Goal: Information Seeking & Learning: Learn about a topic

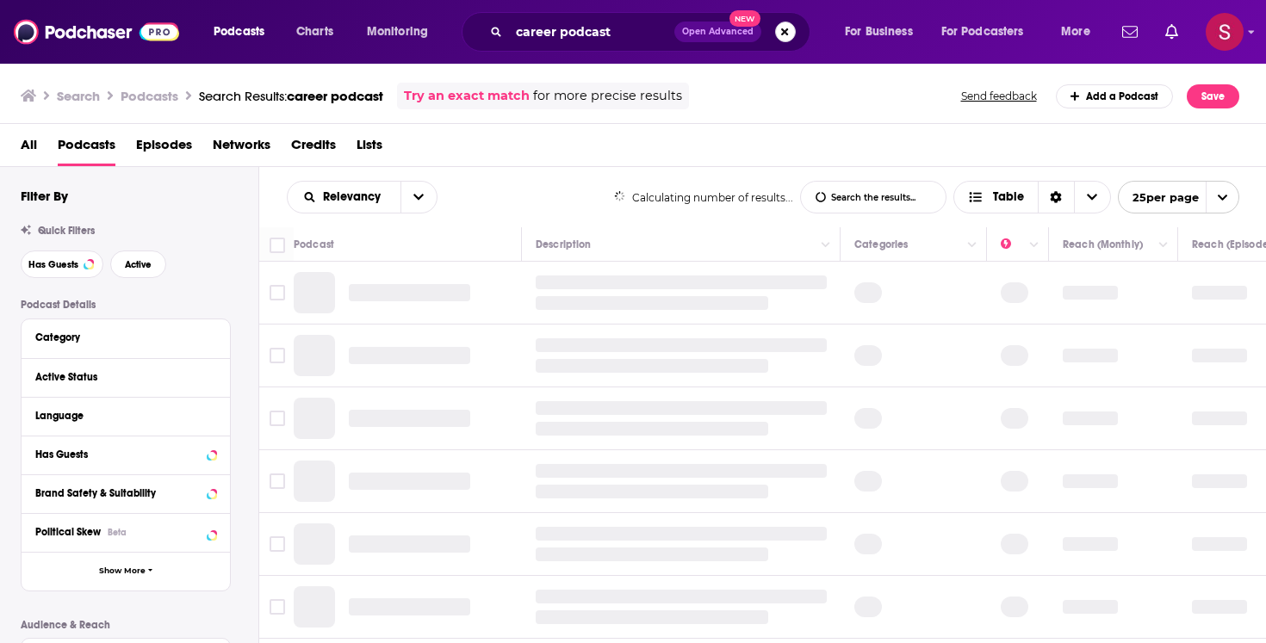
click at [789, 36] on button "Search podcasts, credits, & more..." at bounding box center [785, 32] width 21 height 21
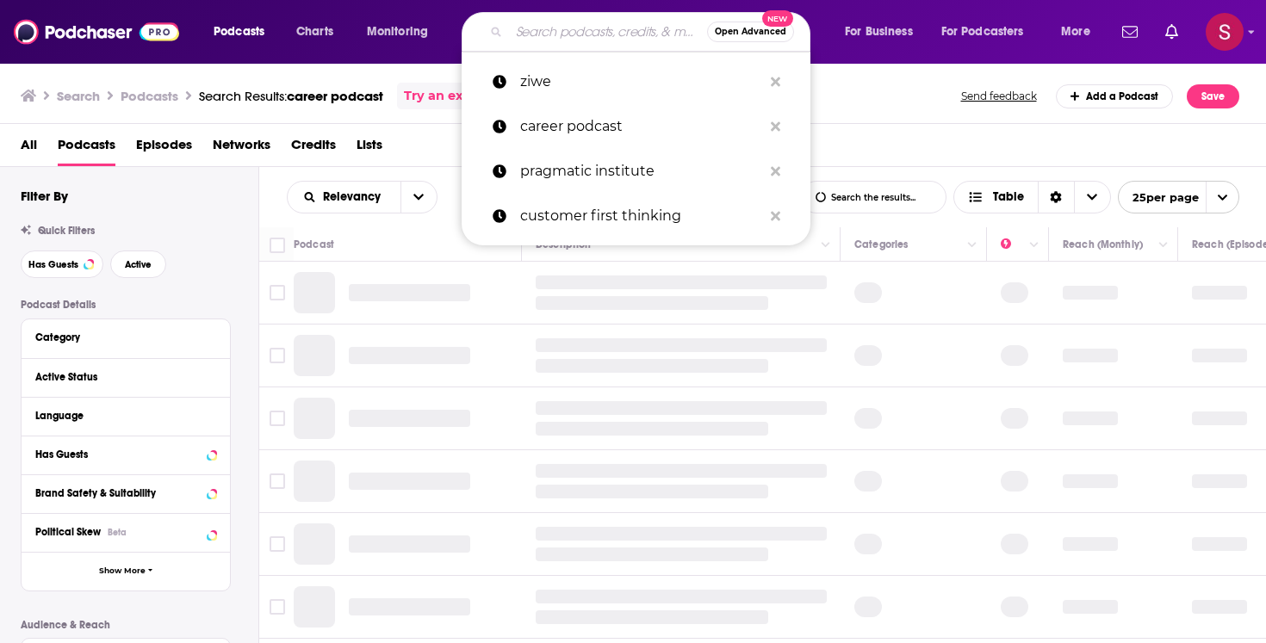
paste input "Ad Speaks Houston | A Podcast by the American Advertising Foundation - [GEOGRAP…"
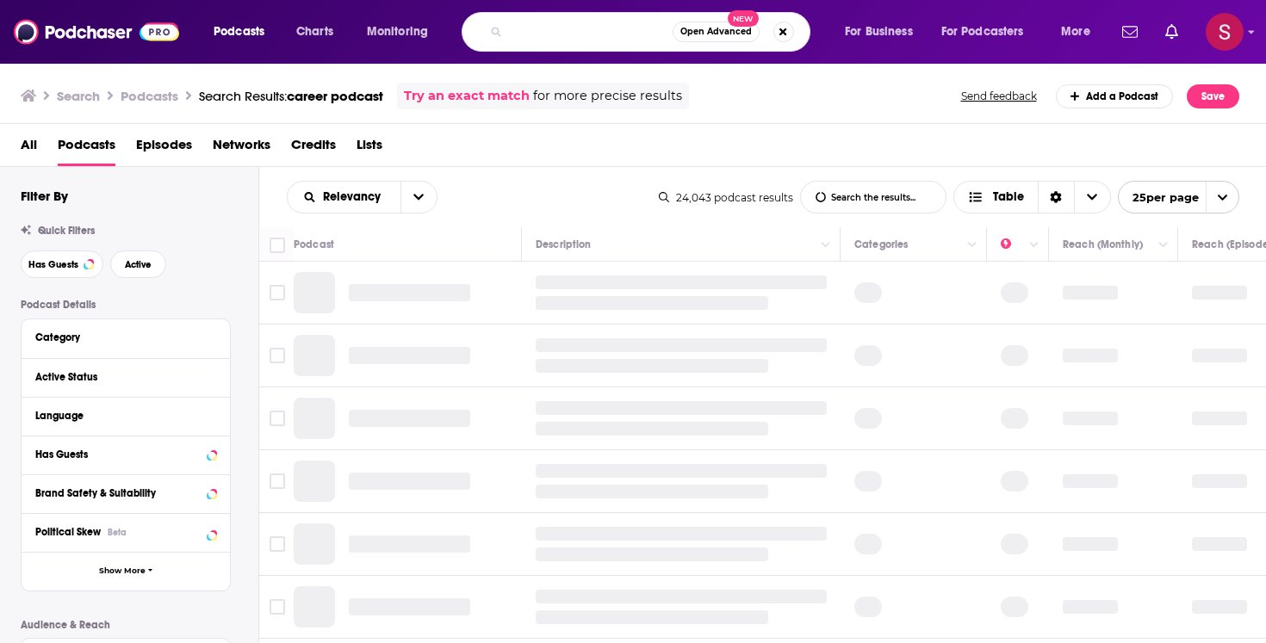
type input "Ad Speaks Houston | A Podcast by the American Advertising Foundation - [GEOGRAP…"
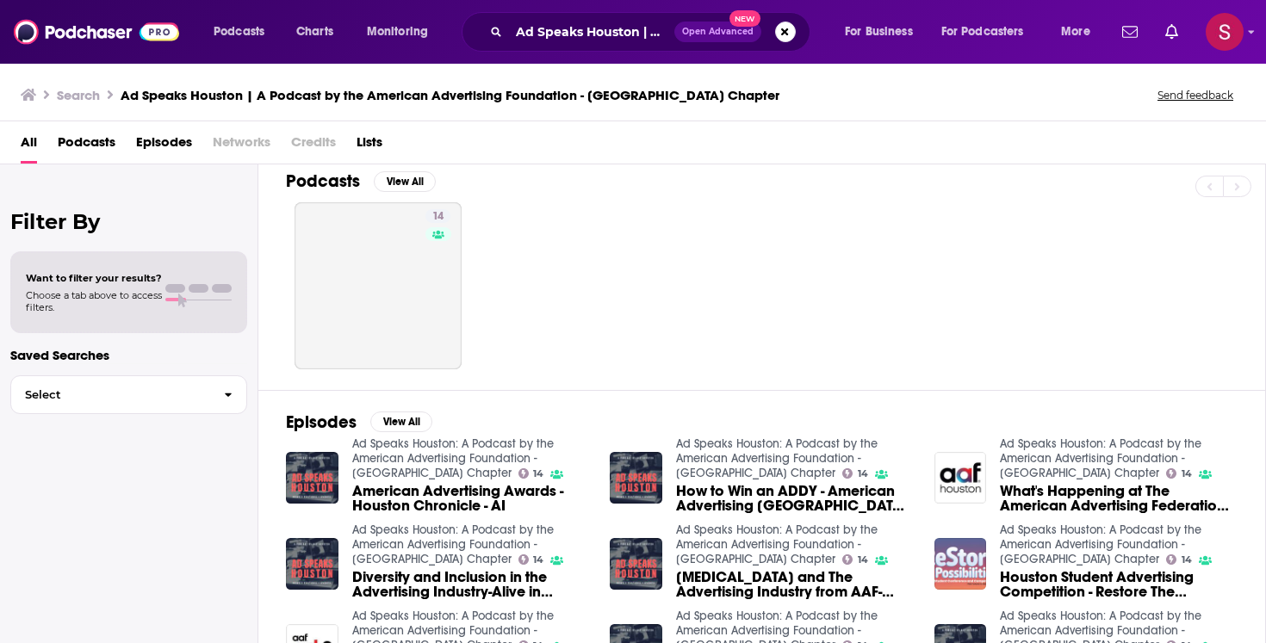
scroll to position [9, 0]
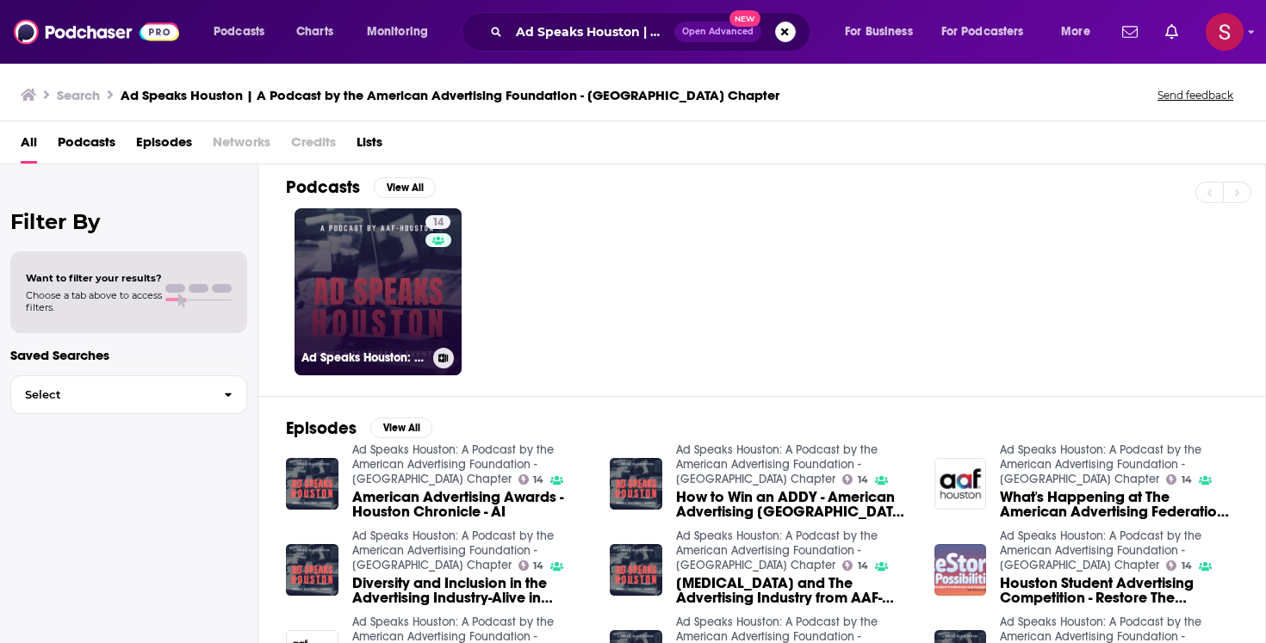
click at [395, 325] on link "14 Ad Speaks Houston: A Podcast by the American Advertising Foundation - [GEOGR…" at bounding box center [378, 291] width 167 height 167
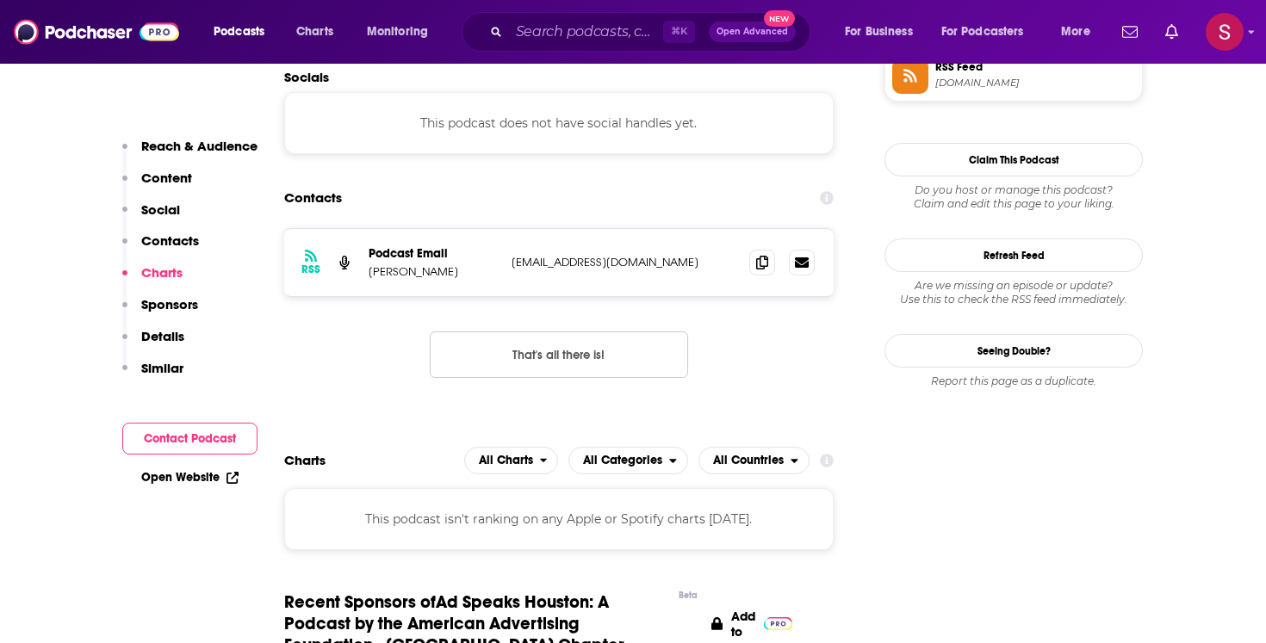
scroll to position [1471, 0]
